Goal: Information Seeking & Learning: Compare options

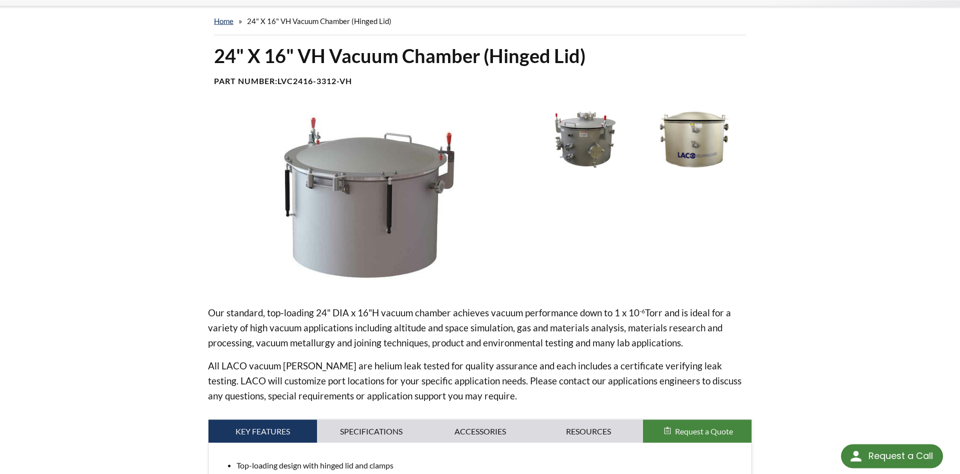
scroll to position [51, 0]
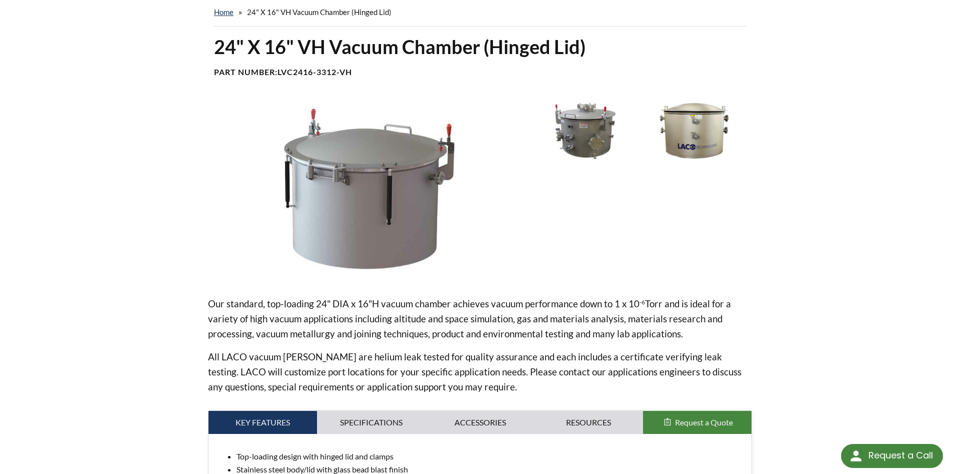
click at [582, 120] on img at bounding box center [587, 131] width 104 height 58
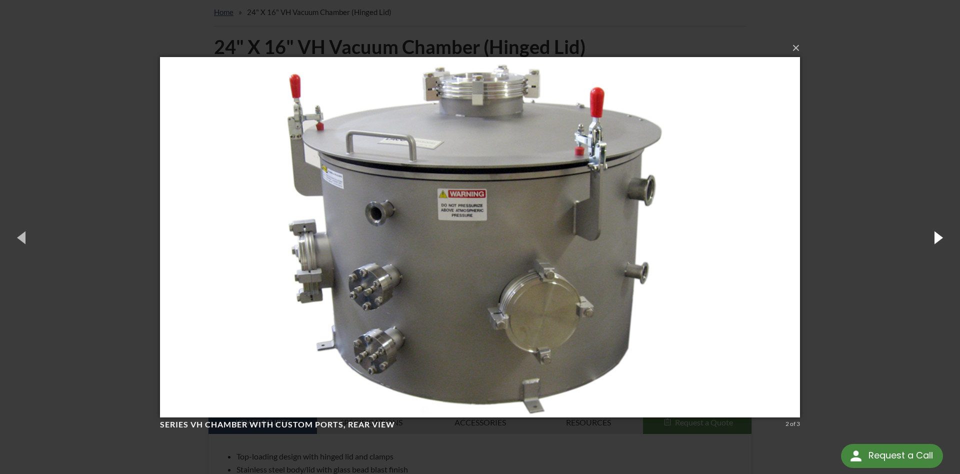
click at [936, 239] on button "button" at bounding box center [937, 237] width 45 height 55
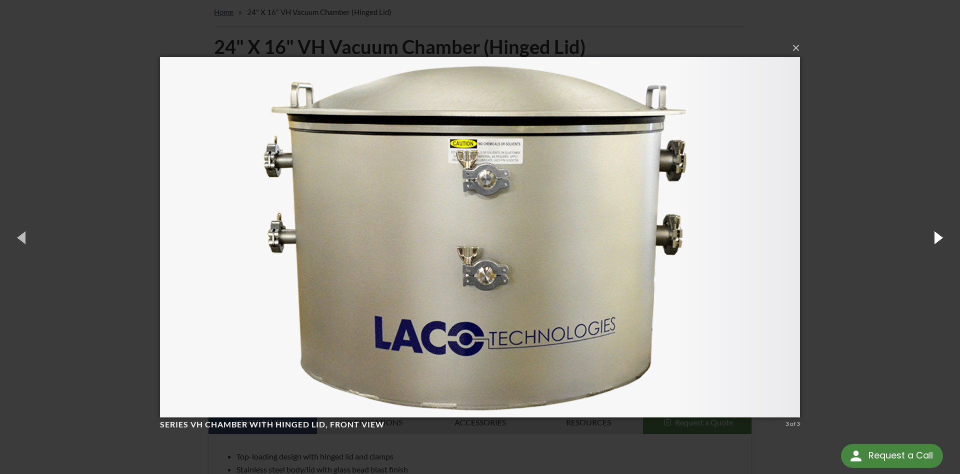
click at [936, 239] on button "button" at bounding box center [937, 237] width 45 height 55
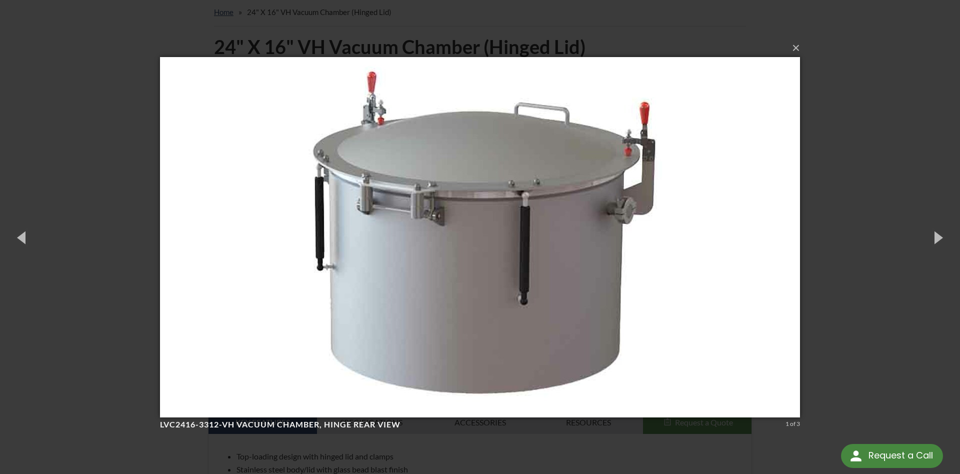
click at [893, 151] on div "× LVC2416-3312-VH Vacuum Chamber, hinge rear view 1 of 3 Loading..." at bounding box center [480, 237] width 960 height 474
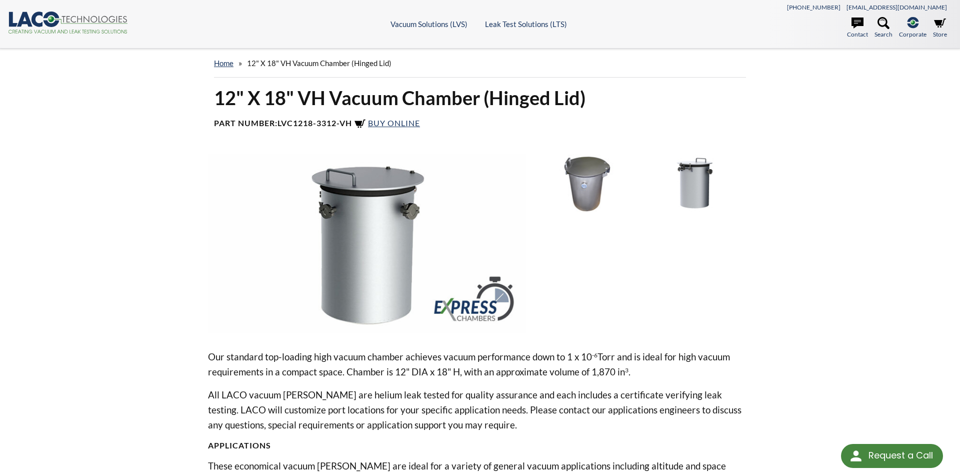
click at [594, 174] on img at bounding box center [587, 183] width 104 height 58
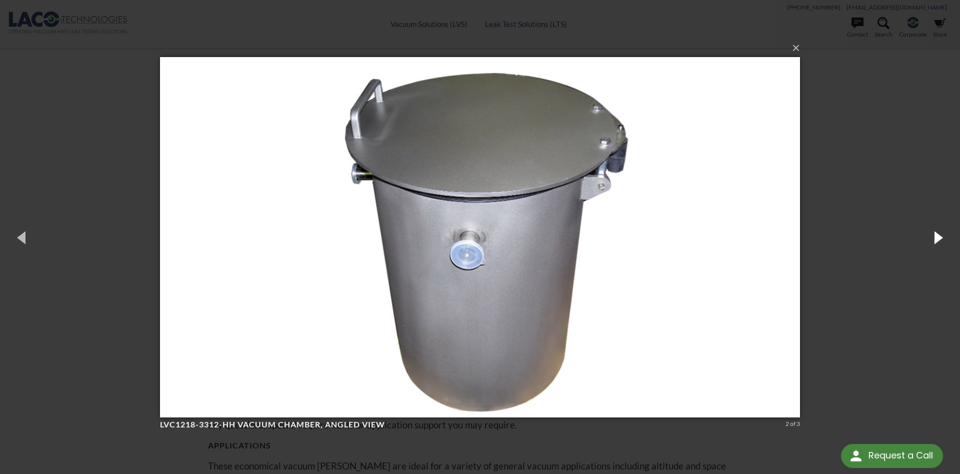
click at [937, 234] on button "button" at bounding box center [937, 237] width 45 height 55
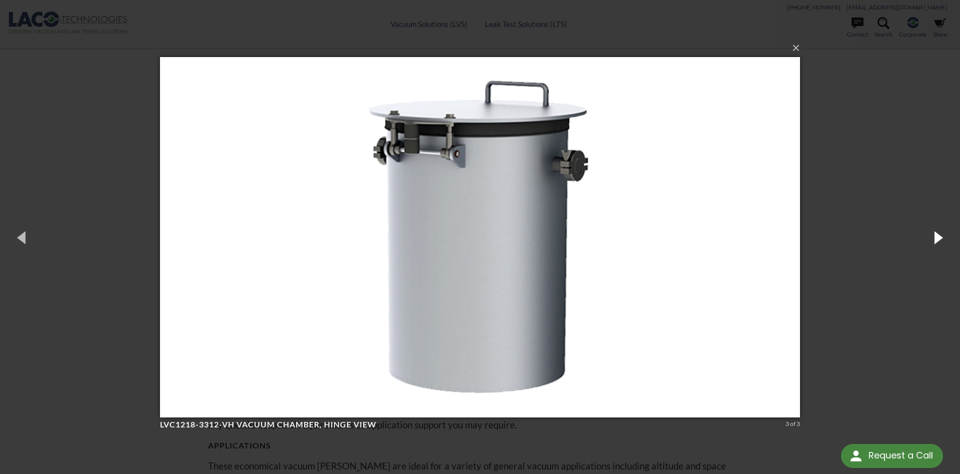
click at [939, 241] on button "button" at bounding box center [937, 237] width 45 height 55
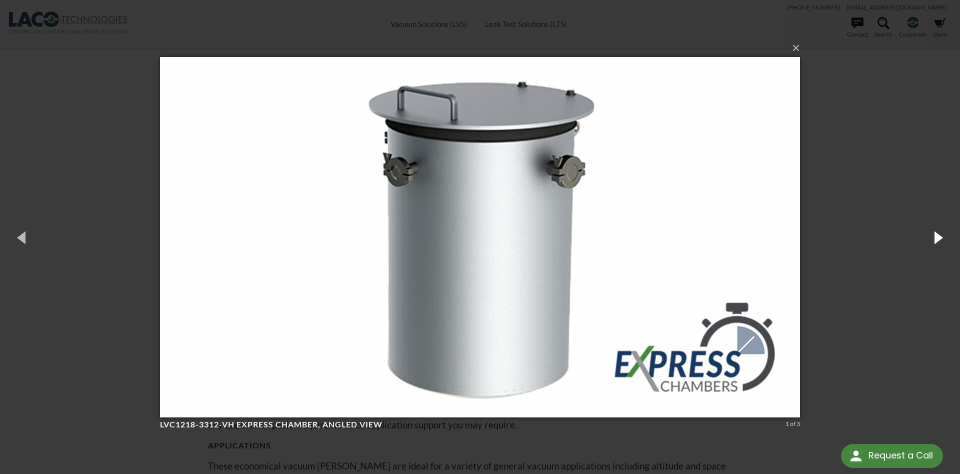
click at [939, 241] on button "button" at bounding box center [937, 237] width 45 height 55
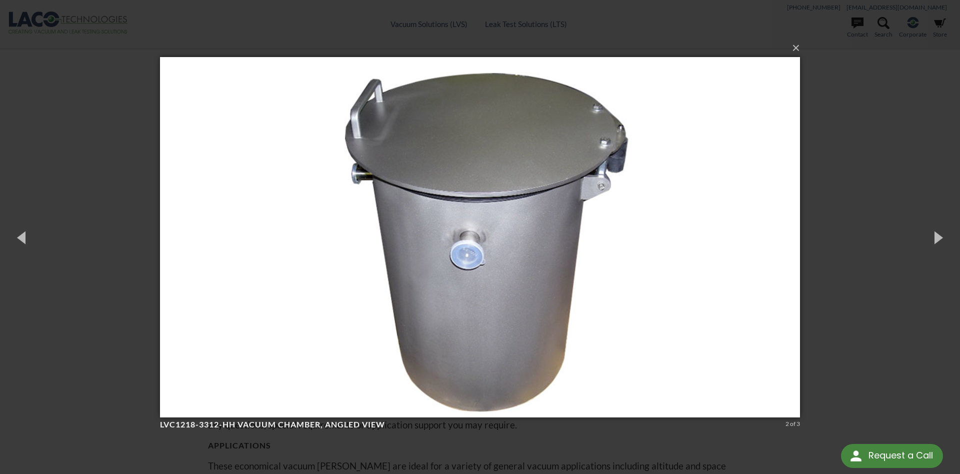
click at [903, 185] on div "× LVC1218-3312-HH Vacuum Chamber, angled view 2 of 3 Loading..." at bounding box center [480, 237] width 960 height 474
